Goal: Task Accomplishment & Management: Manage account settings

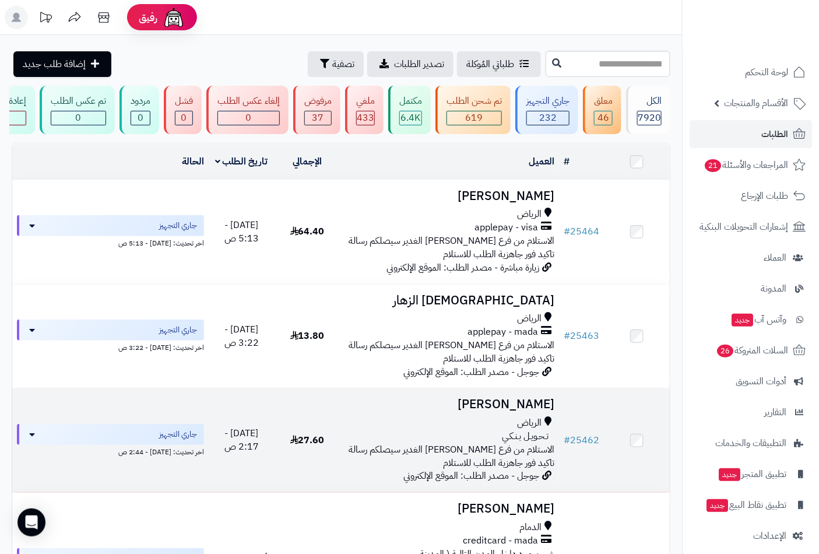
click at [508, 411] on h3 "[PERSON_NAME]" at bounding box center [450, 404] width 210 height 13
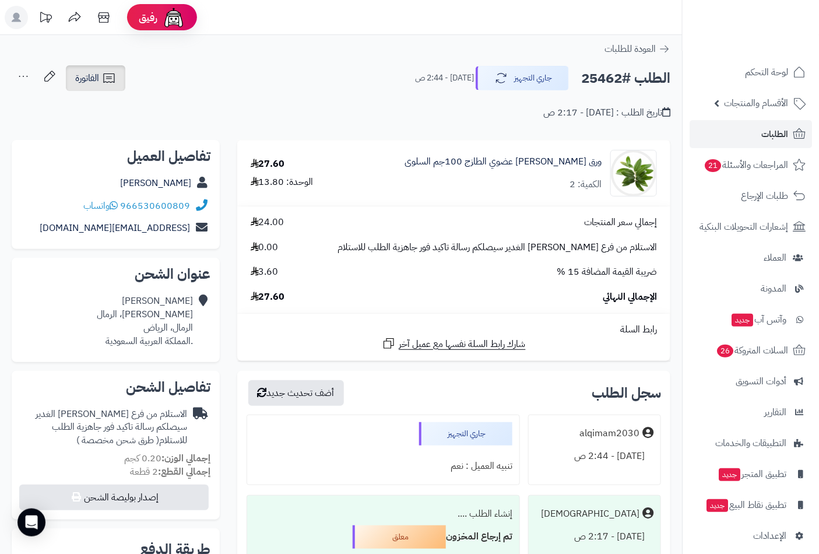
click at [96, 80] on span "الفاتورة" at bounding box center [87, 78] width 24 height 14
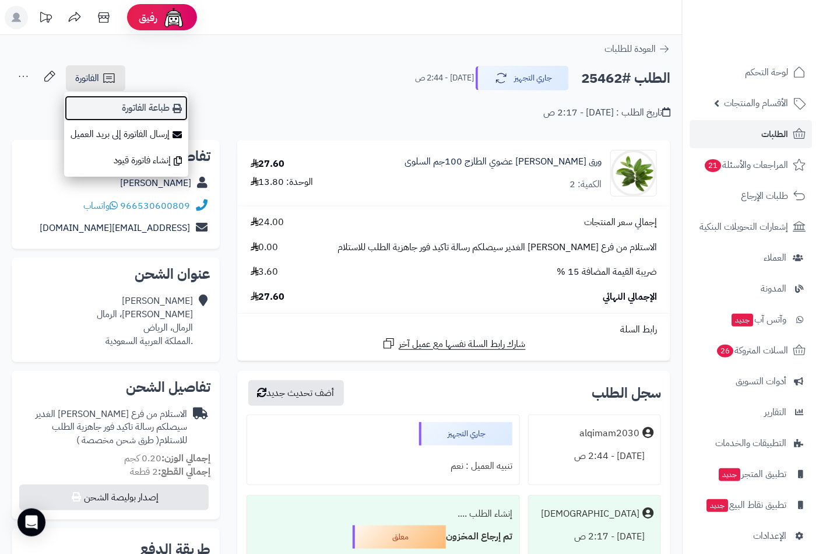
click at [155, 105] on link "طباعة الفاتورة" at bounding box center [126, 108] width 124 height 26
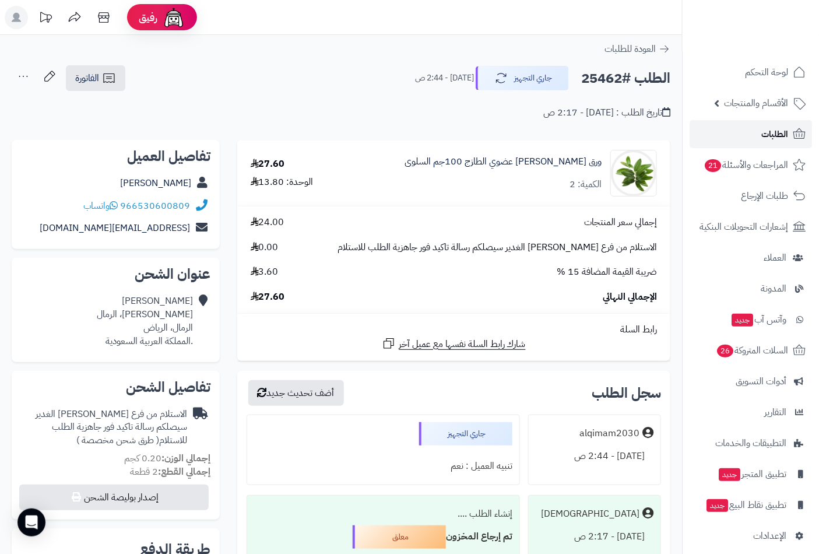
click at [773, 133] on span "الطلبات" at bounding box center [774, 134] width 27 height 16
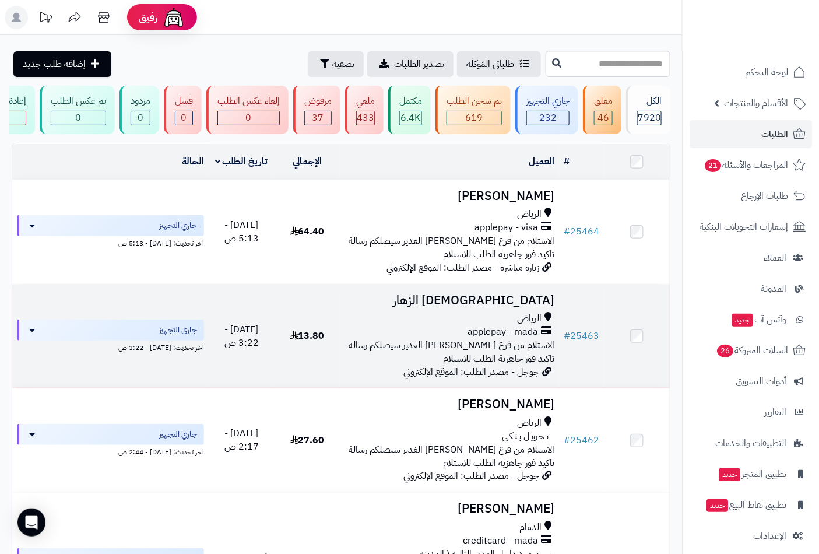
click at [527, 321] on span "الرياض" at bounding box center [529, 318] width 24 height 13
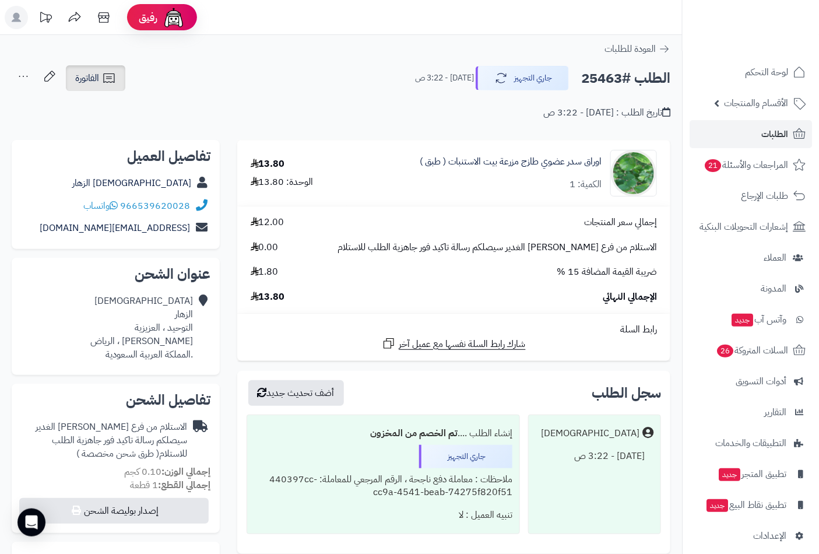
click at [92, 78] on span "الفاتورة" at bounding box center [87, 78] width 24 height 14
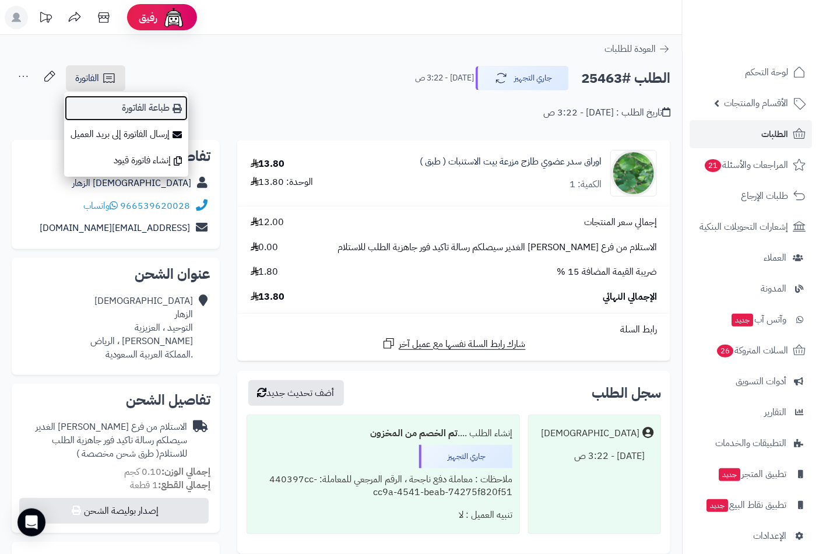
click at [149, 106] on link "طباعة الفاتورة" at bounding box center [126, 108] width 124 height 26
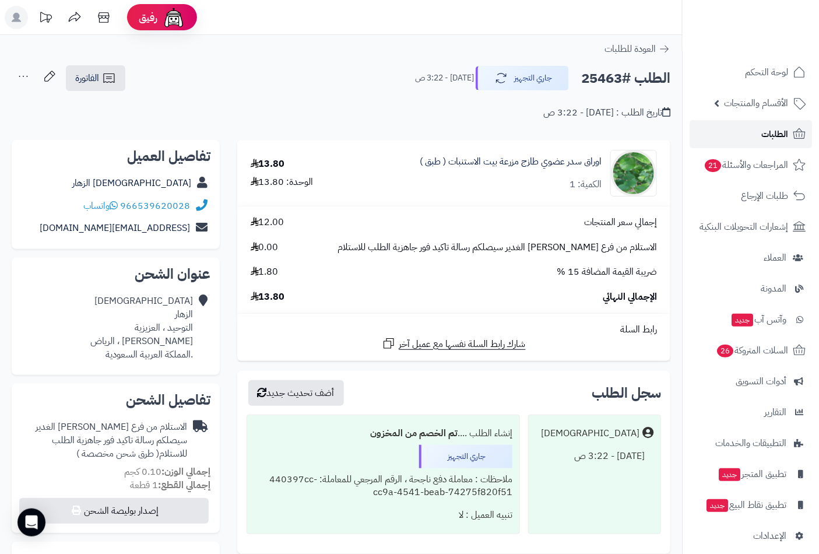
click at [776, 129] on span "الطلبات" at bounding box center [774, 134] width 27 height 16
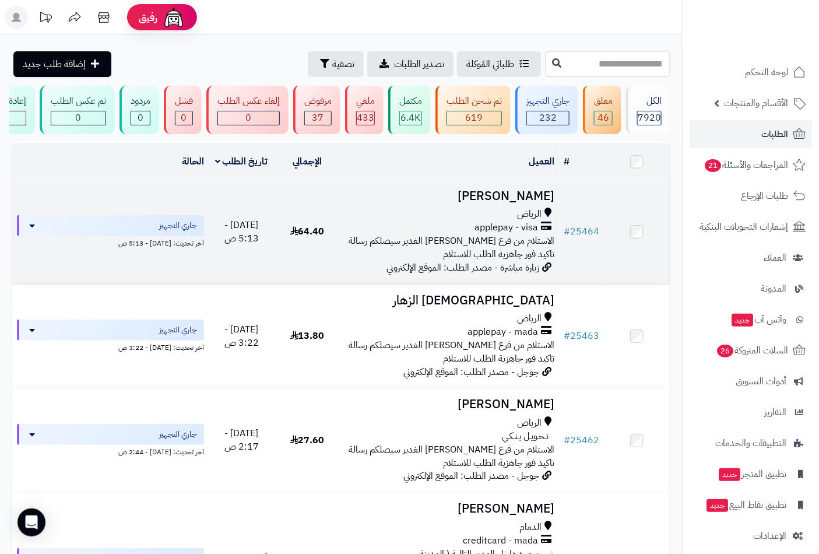
click at [539, 221] on span "الرياض" at bounding box center [529, 214] width 24 height 13
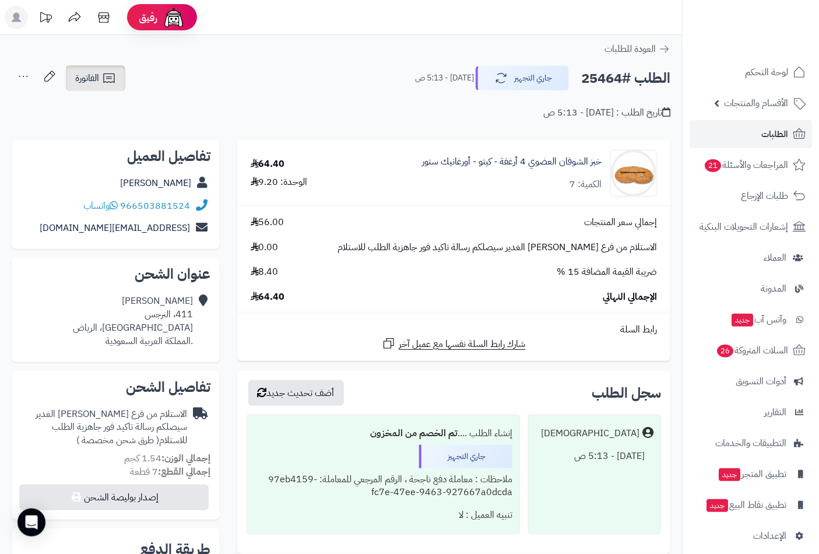
click at [97, 84] on span "الفاتورة" at bounding box center [87, 78] width 24 height 14
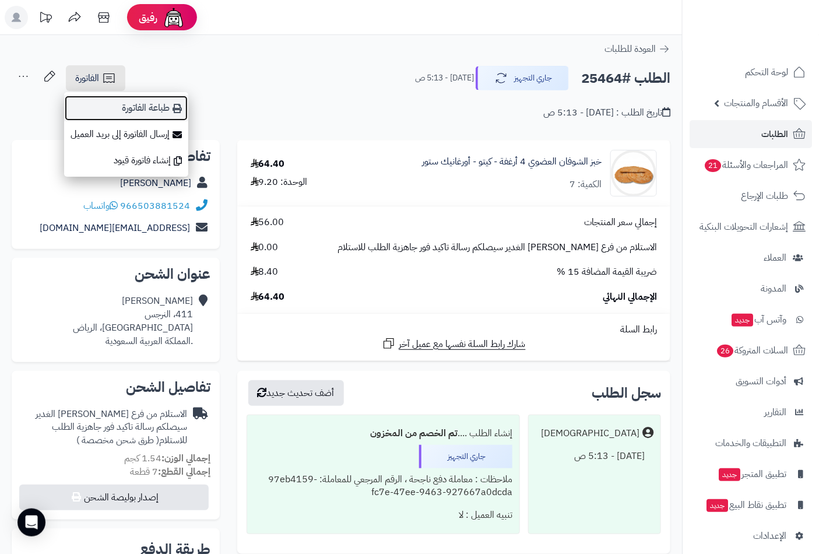
click at [136, 107] on link "طباعة الفاتورة" at bounding box center [126, 108] width 124 height 26
